Goal: Task Accomplishment & Management: Use online tool/utility

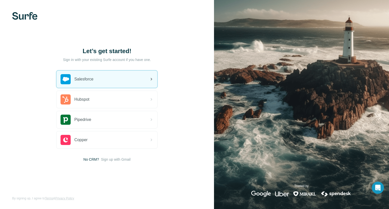
click at [100, 83] on div "Salesforce" at bounding box center [106, 79] width 101 height 17
click at [142, 84] on div "Salesforce" at bounding box center [106, 79] width 101 height 17
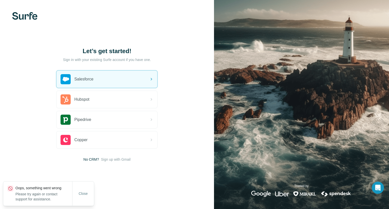
click at [194, 120] on div "Let’s get started! Sign in with your existing Surfe account if you have one. Sa…" at bounding box center [107, 104] width 214 height 209
